Goal: Transaction & Acquisition: Book appointment/travel/reservation

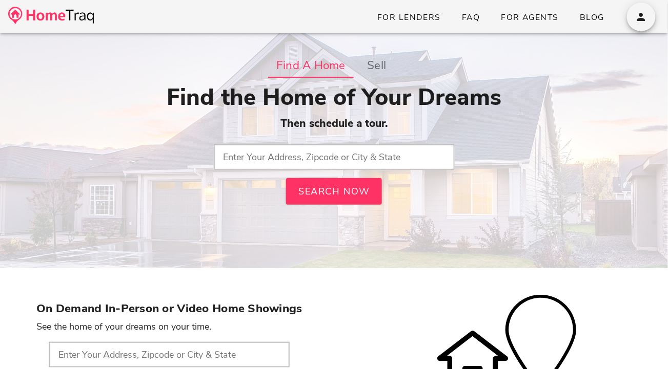
click at [344, 160] on input "text" at bounding box center [334, 158] width 241 height 26
type input "63301, [GEOGRAPHIC_DATA]"
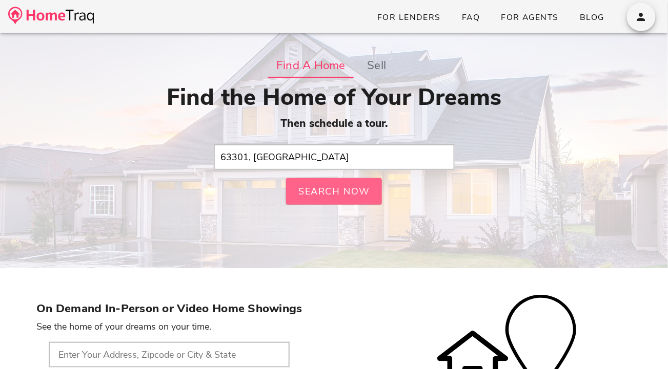
click at [320, 193] on span "Search Now" at bounding box center [334, 191] width 73 height 12
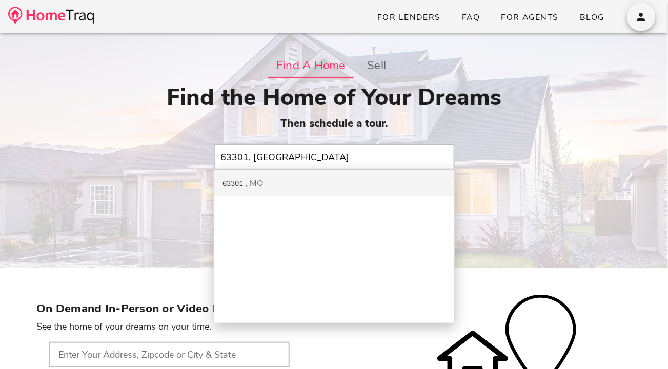
click at [320, 193] on div "63301 MO" at bounding box center [334, 183] width 240 height 26
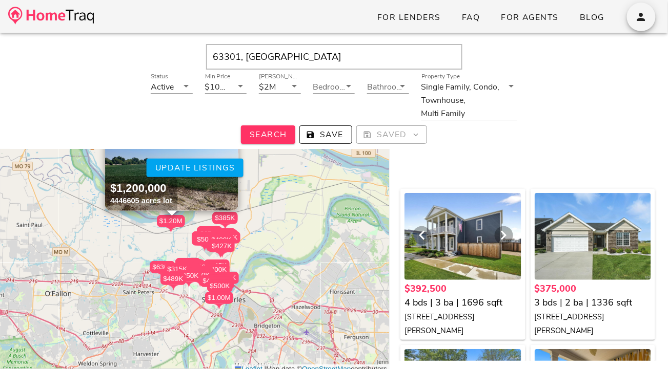
click at [448, 259] on div at bounding box center [462, 236] width 116 height 87
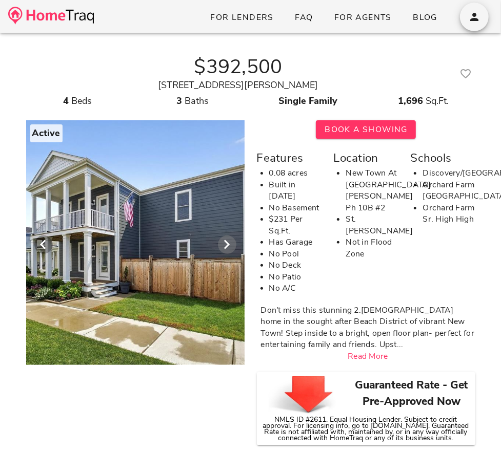
click at [222, 243] on icon "Next visual" at bounding box center [227, 245] width 12 height 12
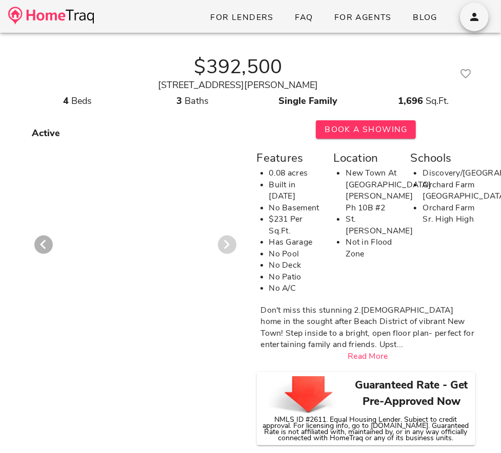
click at [222, 243] on icon "Next visual" at bounding box center [227, 245] width 12 height 12
